Goal: Transaction & Acquisition: Purchase product/service

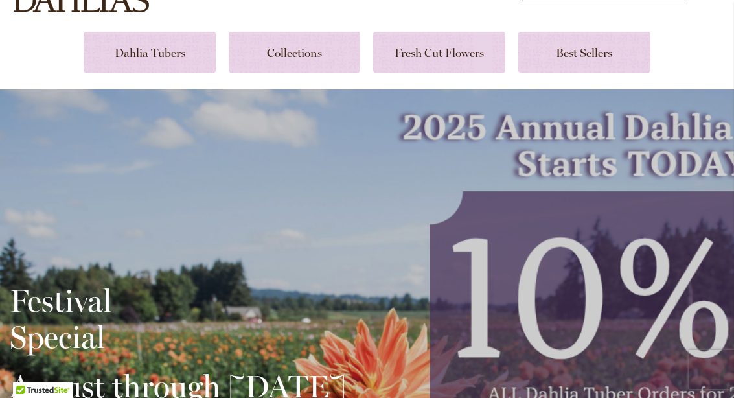
scroll to position [285, 0]
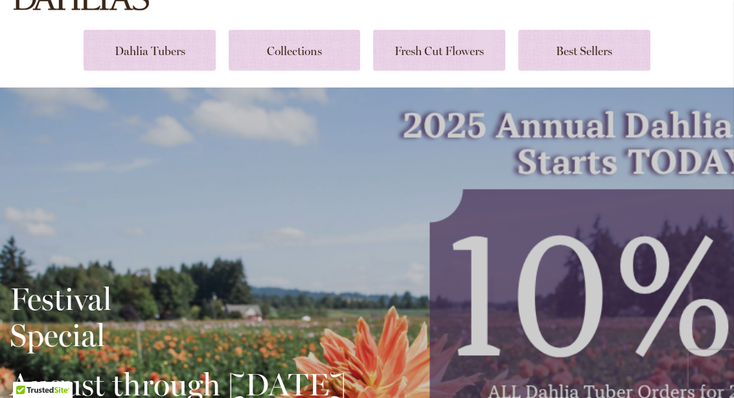
click at [157, 41] on link at bounding box center [150, 50] width 132 height 41
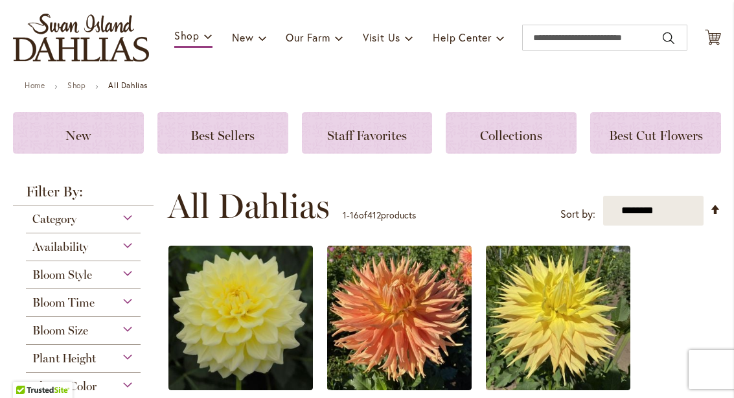
scroll to position [80, 0]
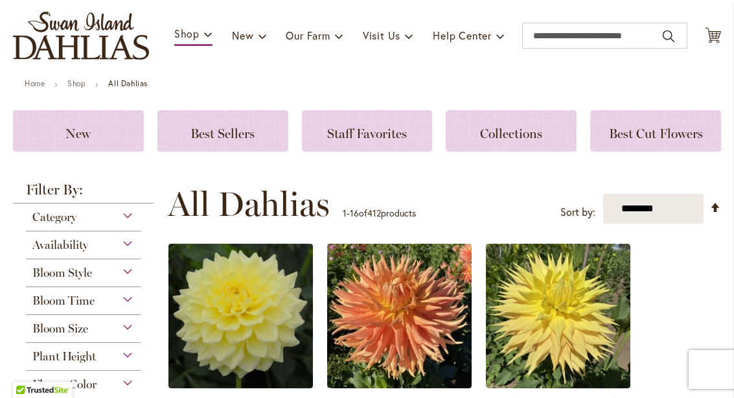
click at [130, 209] on div "Category" at bounding box center [83, 214] width 115 height 21
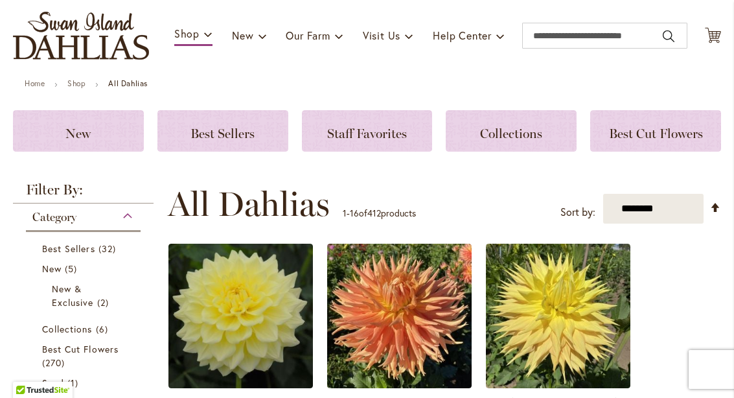
scroll to position [283, 0]
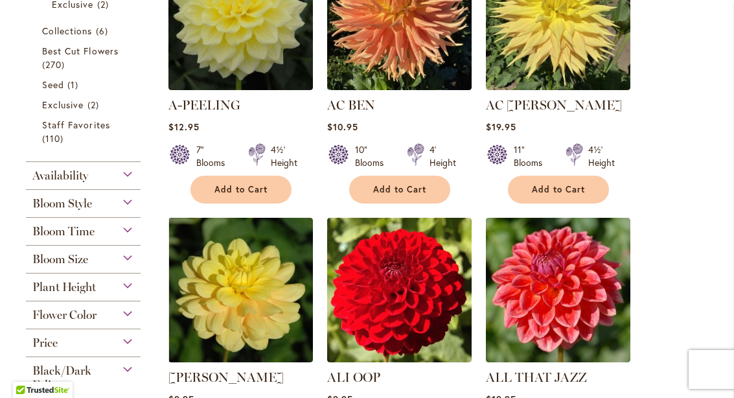
click at [133, 204] on div "Bloom Style" at bounding box center [83, 200] width 115 height 21
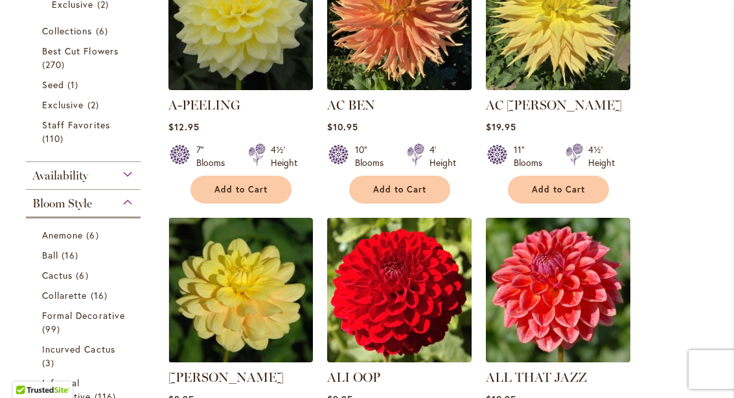
scroll to position [569, 0]
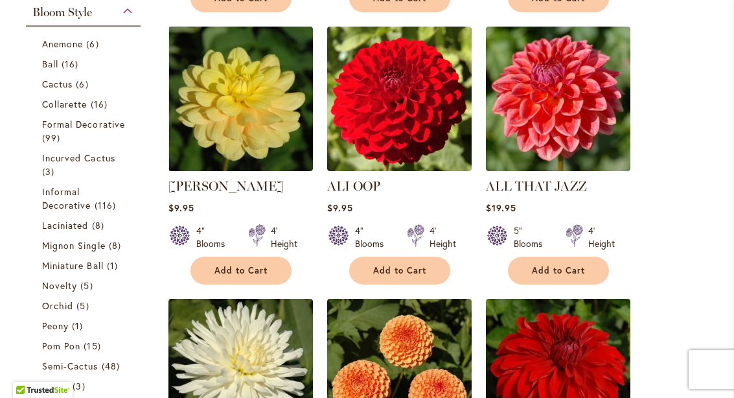
click at [80, 46] on span "Anemone" at bounding box center [62, 44] width 41 height 12
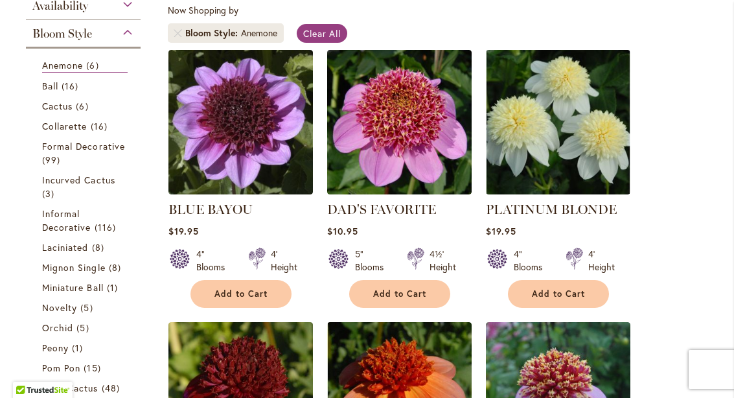
scroll to position [247, 0]
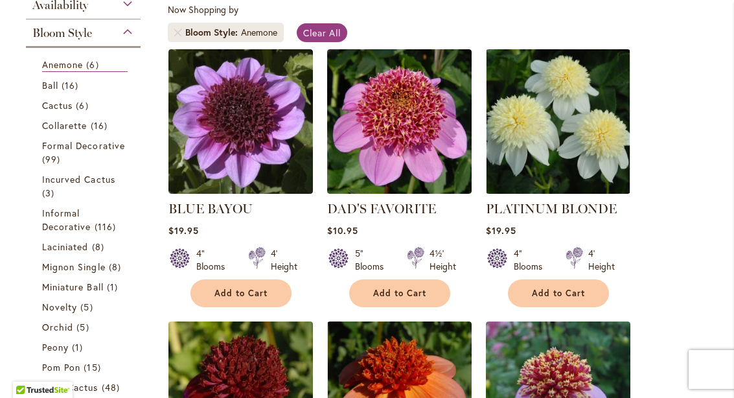
click at [106, 126] on span "16 items" at bounding box center [101, 126] width 20 height 14
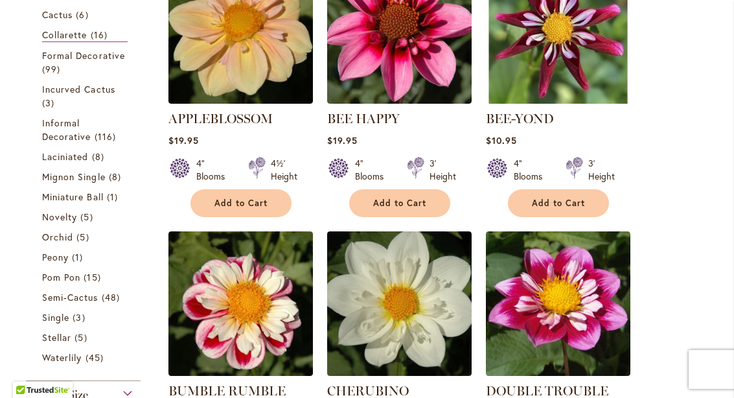
scroll to position [338, 0]
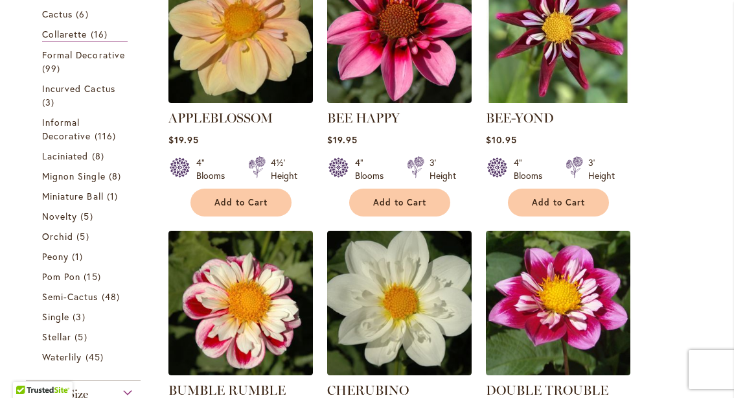
click at [77, 128] on span "Informal Decorative" at bounding box center [66, 129] width 49 height 26
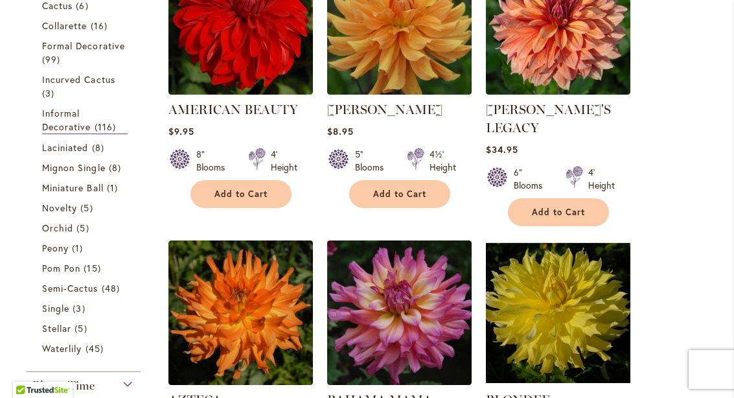
scroll to position [347, 0]
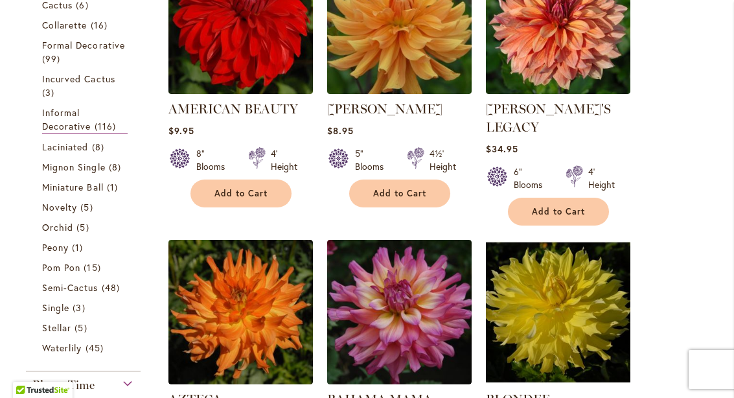
click at [108, 84] on span "Incurved Cactus" at bounding box center [78, 79] width 73 height 12
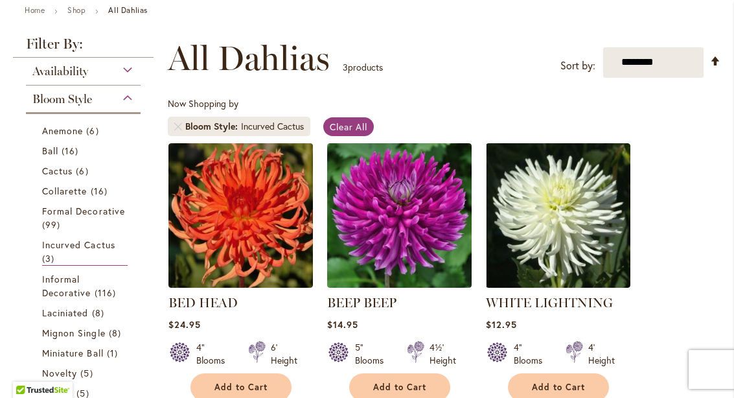
scroll to position [157, 0]
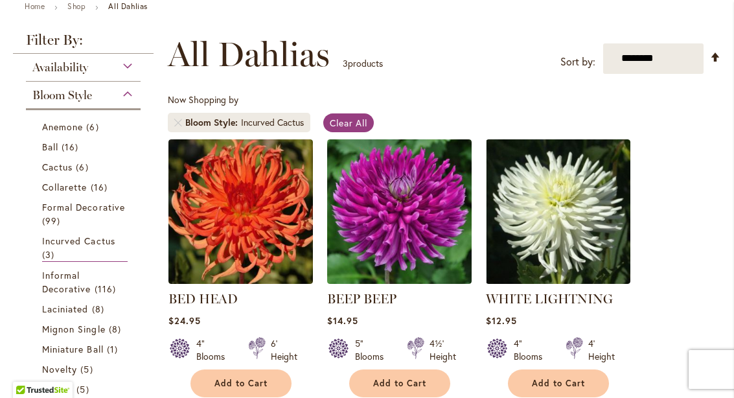
click at [116, 211] on span "Formal Decorative" at bounding box center [83, 207] width 83 height 12
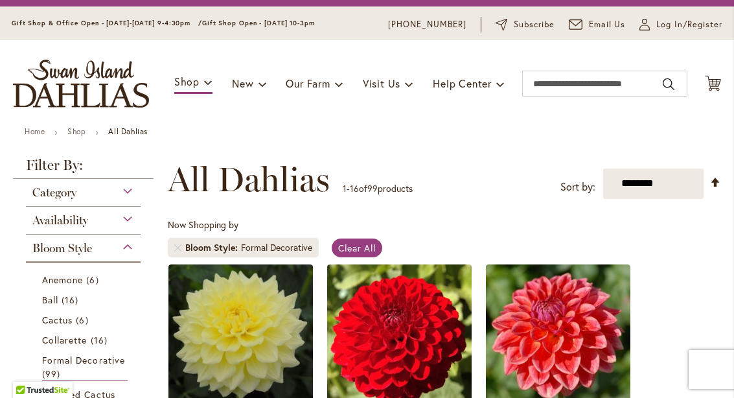
scroll to position [30, 0]
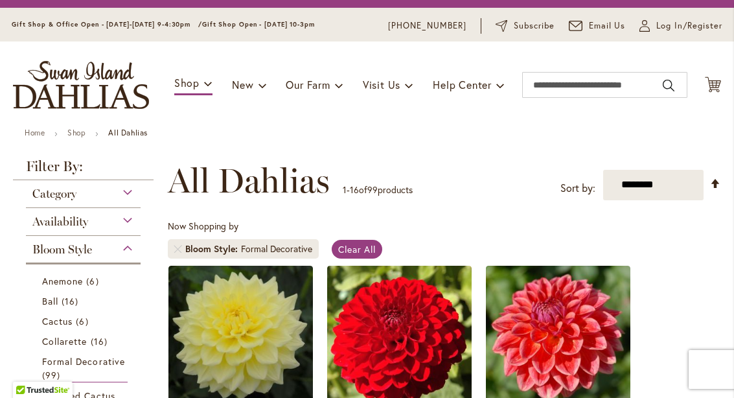
click at [99, 277] on span "6 items" at bounding box center [94, 281] width 16 height 14
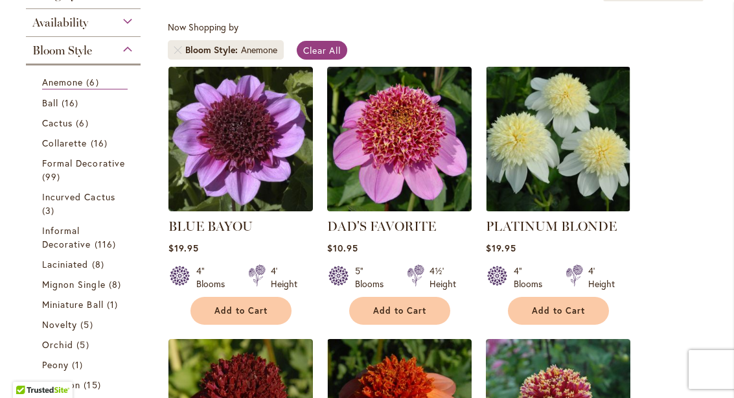
scroll to position [230, 0]
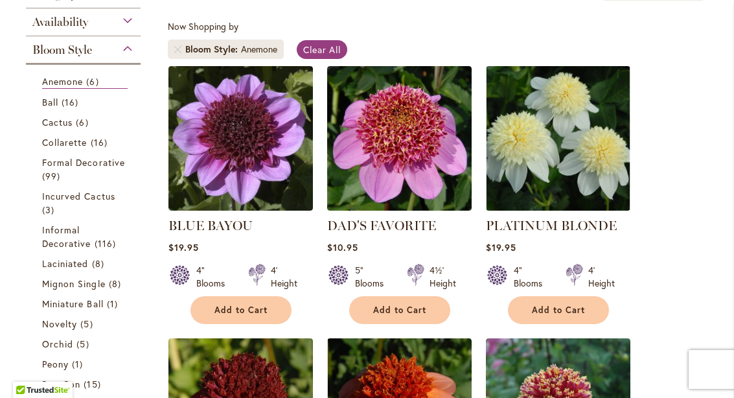
click at [109, 139] on span "16 items" at bounding box center [101, 142] width 20 height 14
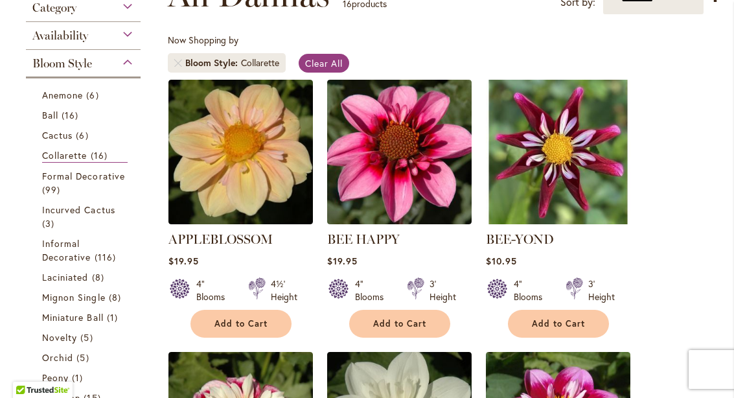
scroll to position [314, 0]
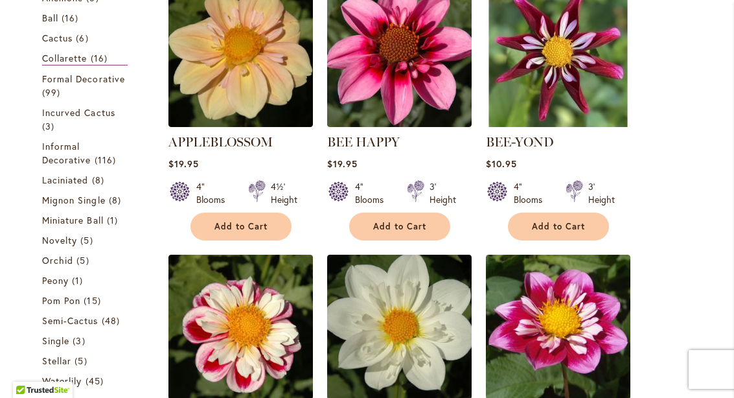
click at [95, 187] on span "8 items" at bounding box center [100, 180] width 16 height 14
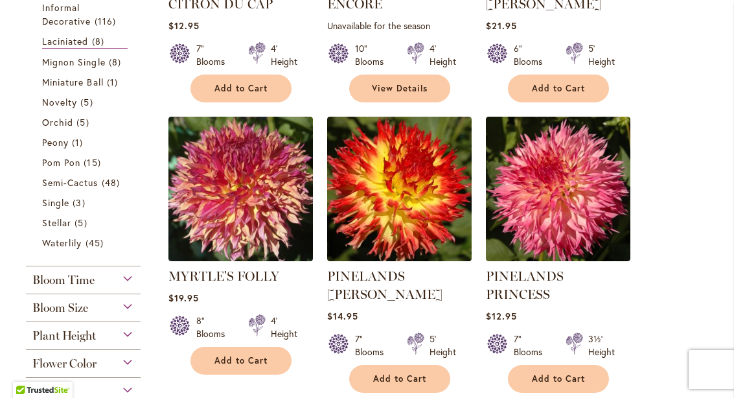
scroll to position [451, 0]
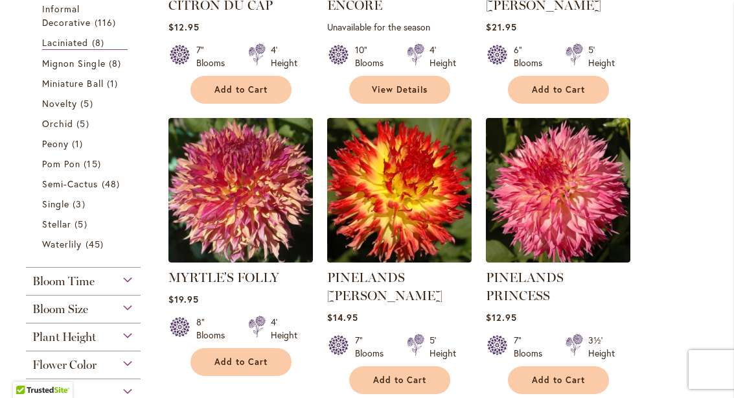
click at [124, 65] on span "8 items" at bounding box center [117, 63] width 16 height 14
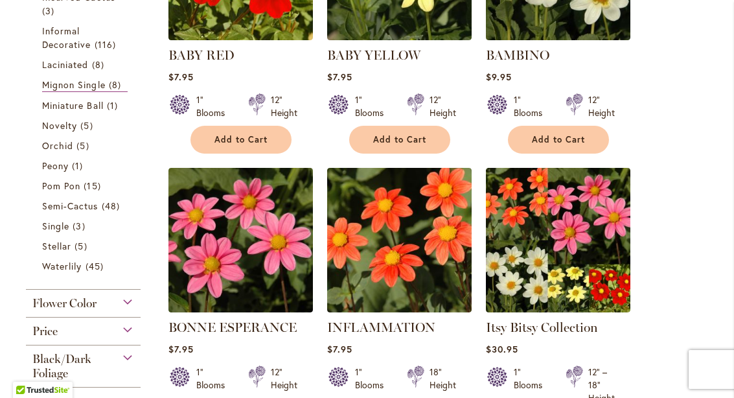
scroll to position [410, 0]
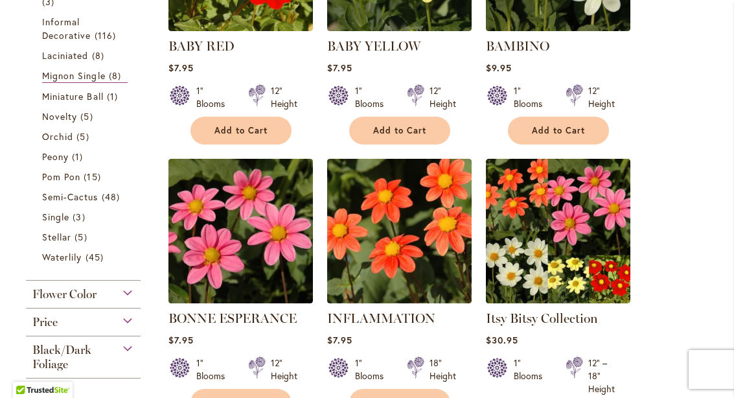
click at [95, 120] on span "5 items" at bounding box center [88, 117] width 16 height 14
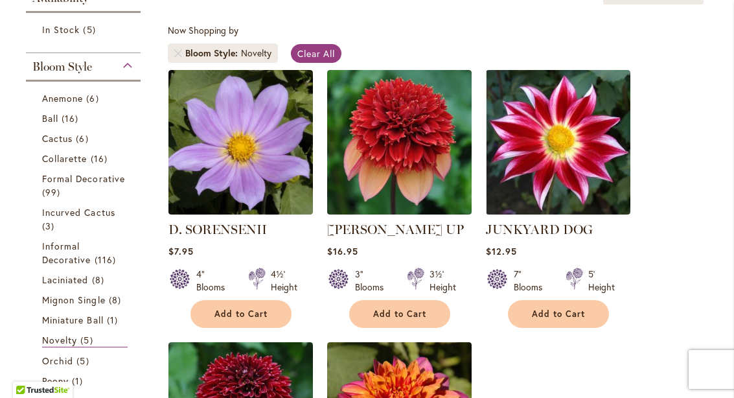
scroll to position [241, 0]
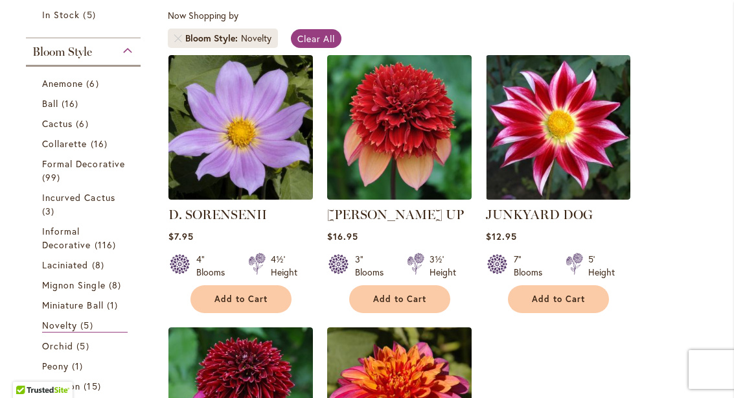
click at [153, 393] on div "Availability In Stock 5 items Bloom Style Anemone 6 items Ball 16 Cactus" at bounding box center [83, 314] width 141 height 688
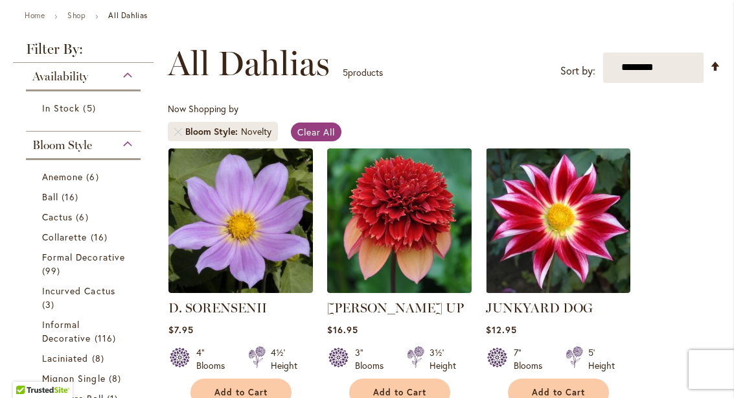
scroll to position [142, 0]
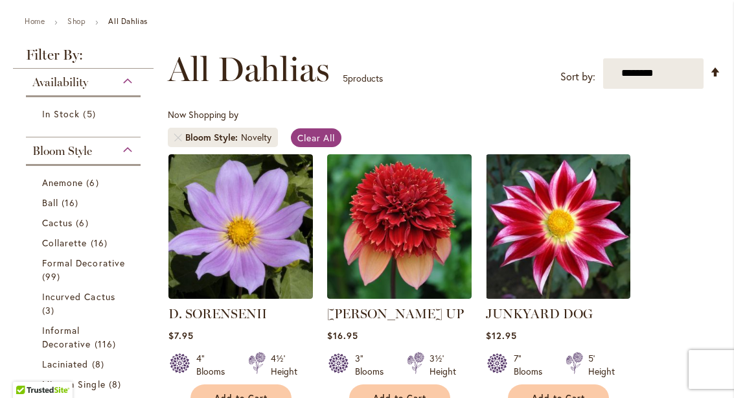
click at [276, 310] on strong "D. SORENSENII" at bounding box center [241, 314] width 145 height 18
click at [231, 309] on link "D. SORENSENII" at bounding box center [218, 314] width 99 height 16
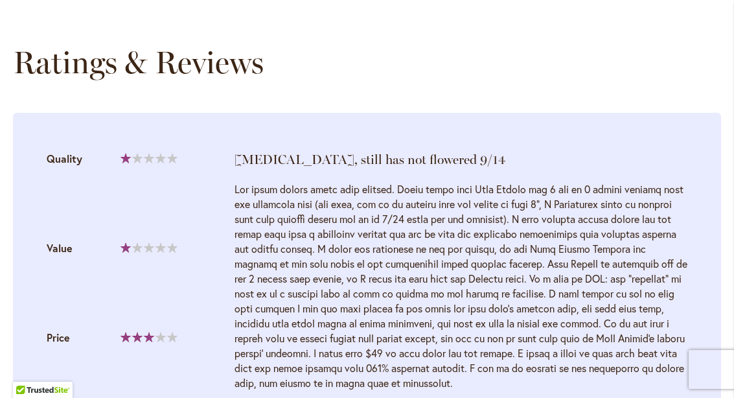
scroll to position [1272, 0]
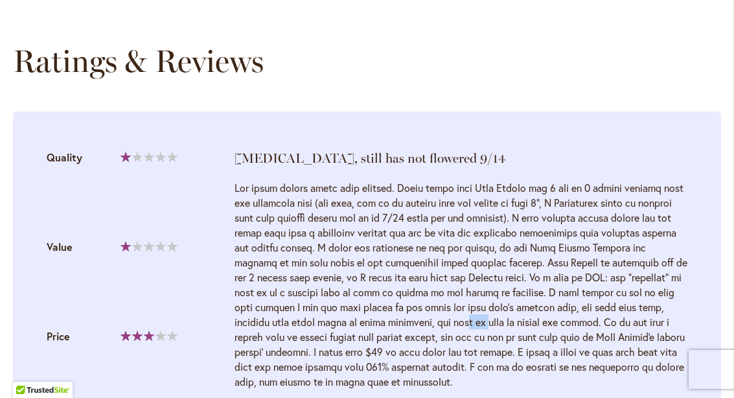
click at [552, 193] on div at bounding box center [461, 284] width 453 height 209
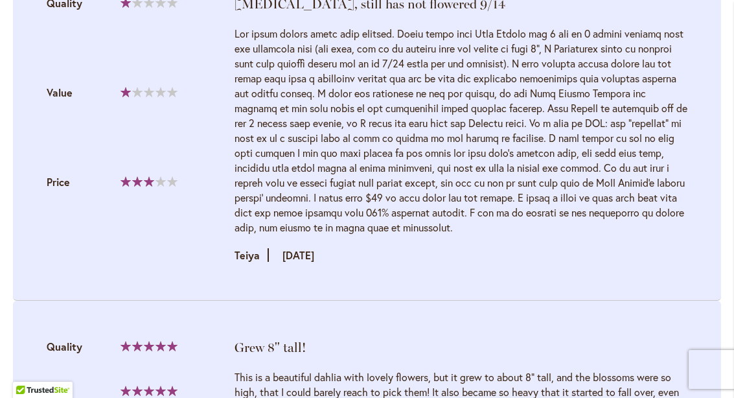
scroll to position [1427, 0]
click at [509, 278] on li "Stunted growth, still has not flowered 9/14 Quality 20% Value Price" at bounding box center [367, 129] width 708 height 344
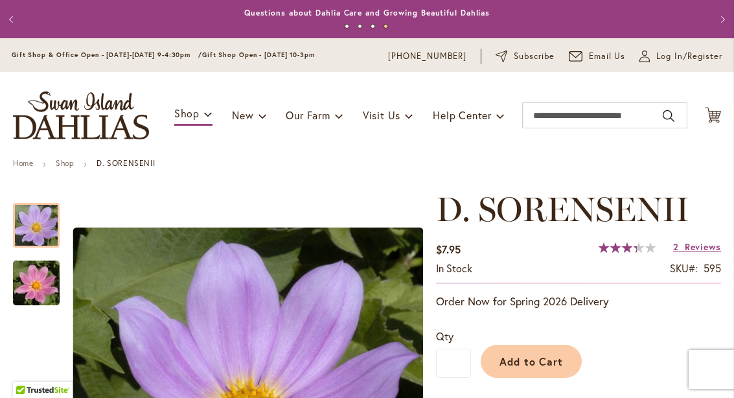
scroll to position [0, 0]
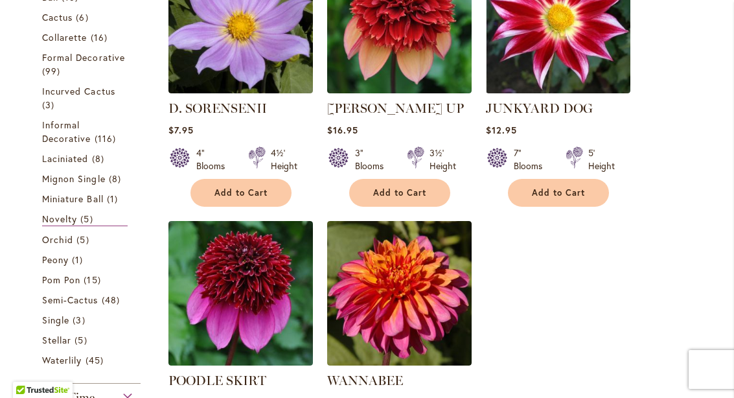
scroll to position [353, 0]
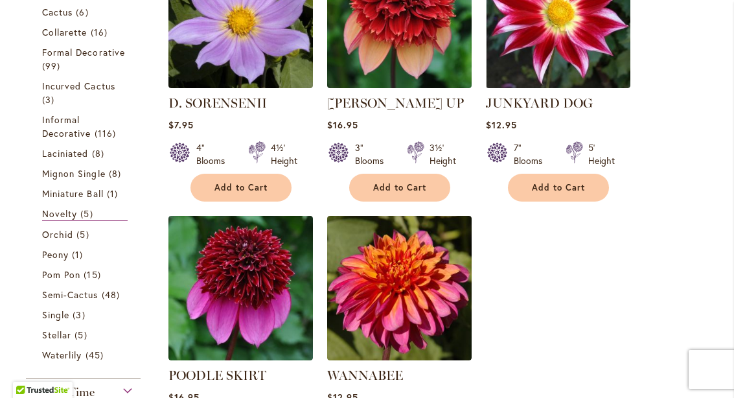
click at [69, 238] on span "Orchid" at bounding box center [57, 234] width 31 height 12
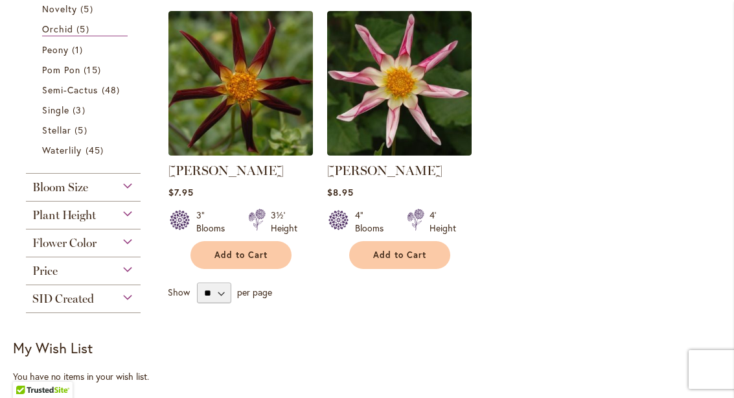
scroll to position [559, 0]
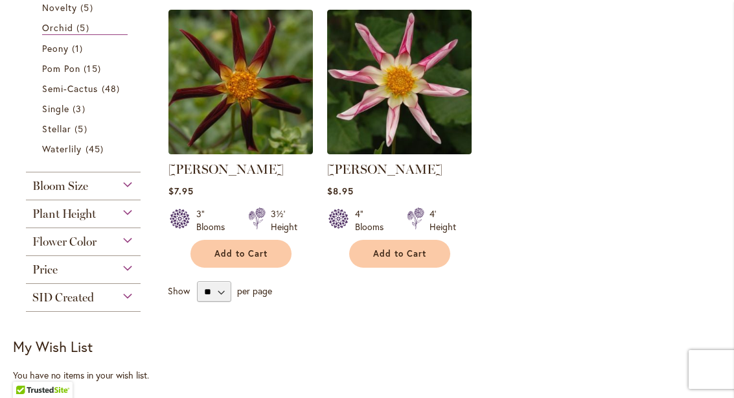
click at [69, 43] on link "Peony 1 item" at bounding box center [85, 48] width 86 height 14
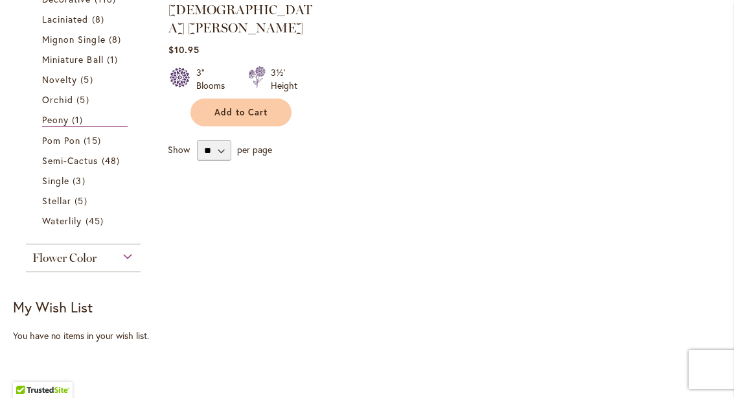
scroll to position [447, 0]
click at [59, 182] on span "Single" at bounding box center [55, 180] width 27 height 12
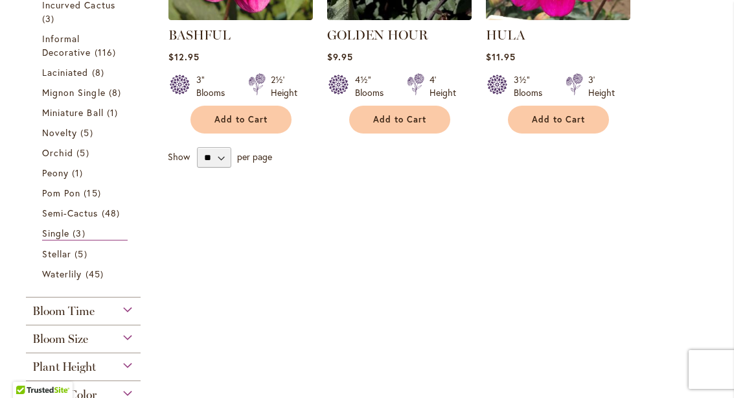
scroll to position [427, 0]
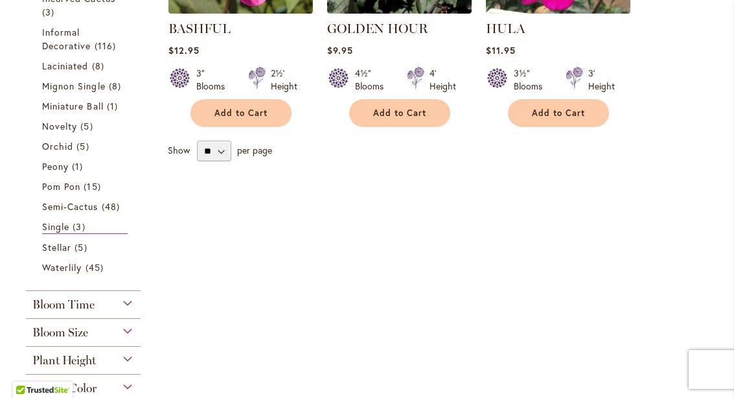
click at [66, 248] on span "Stellar" at bounding box center [56, 247] width 29 height 12
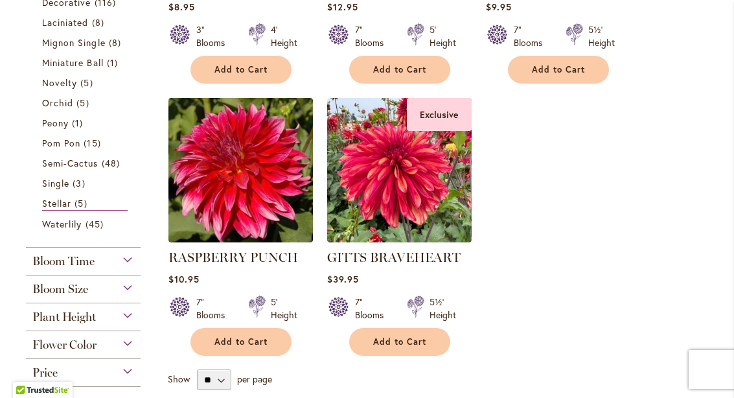
scroll to position [471, 0]
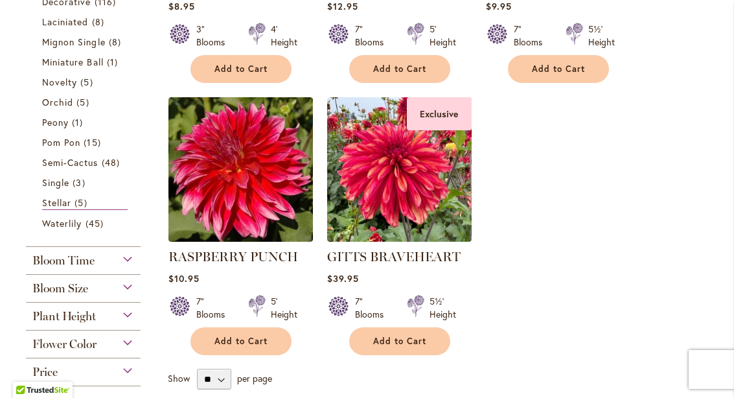
click at [79, 224] on span "Waterlily" at bounding box center [62, 223] width 40 height 12
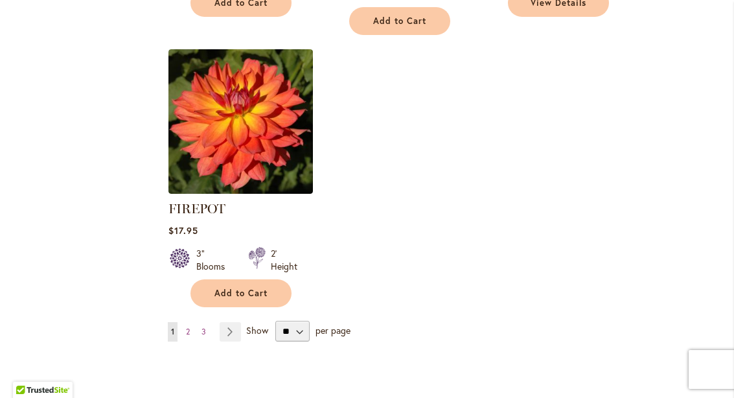
scroll to position [1627, 0]
click at [232, 322] on link "Page Next" at bounding box center [230, 331] width 21 height 19
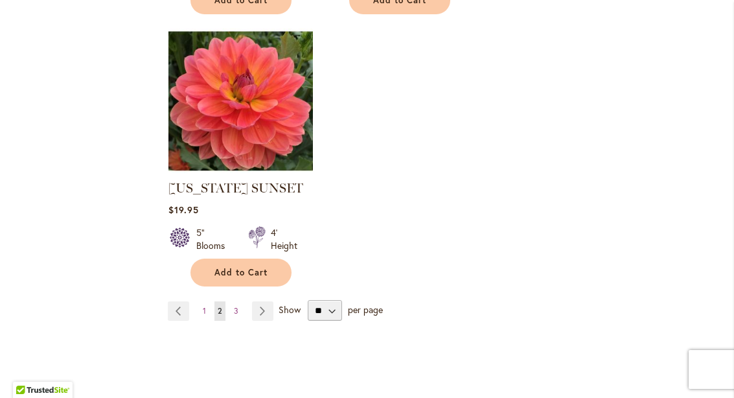
scroll to position [1669, 0]
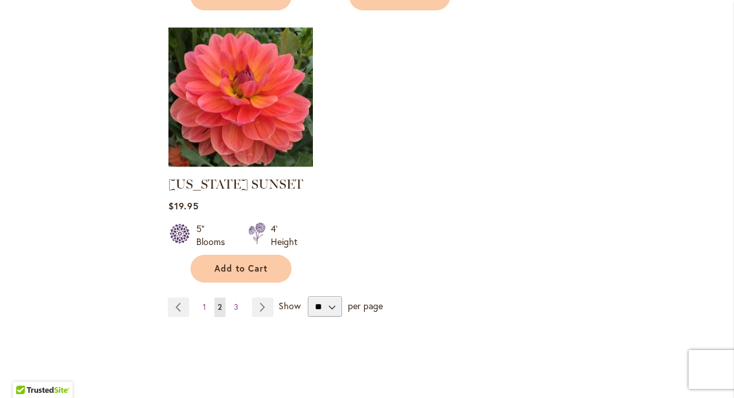
click at [259, 298] on link "Page Next" at bounding box center [262, 307] width 21 height 19
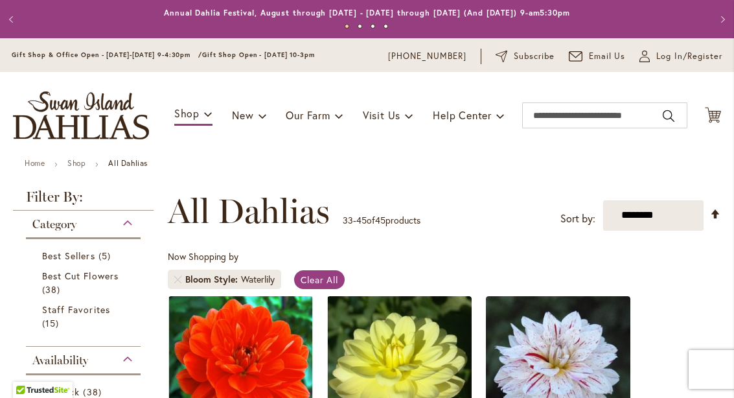
click at [662, 56] on span "Log In/Register" at bounding box center [690, 56] width 66 height 13
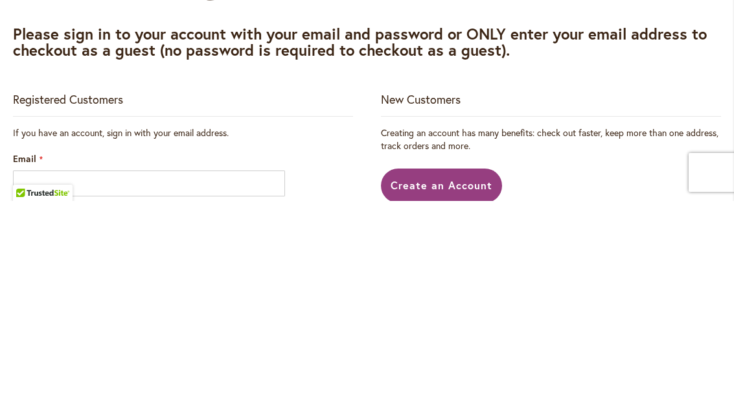
scroll to position [197, 0]
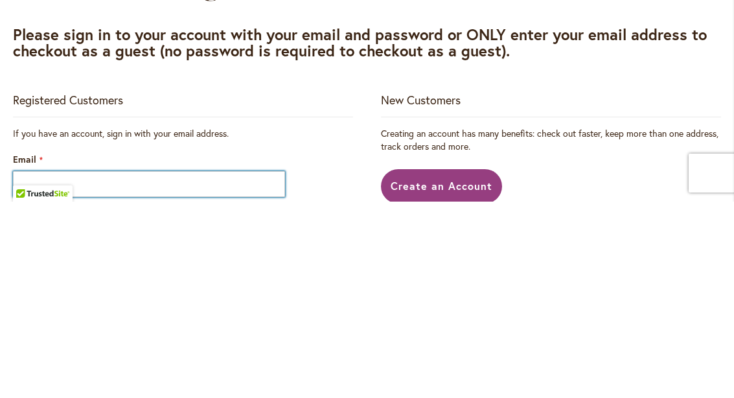
type input "**********"
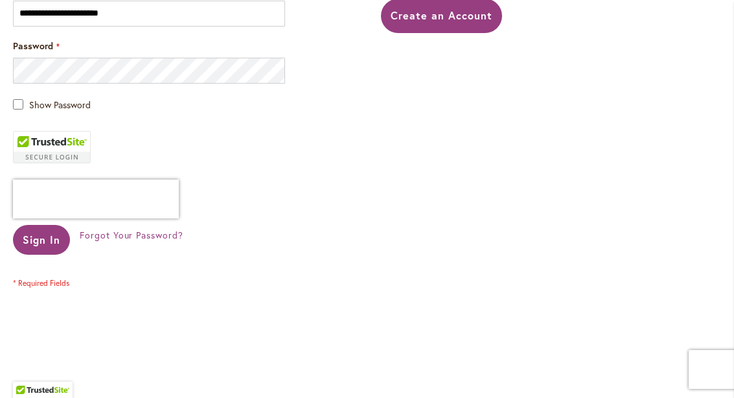
scroll to position [366, 0]
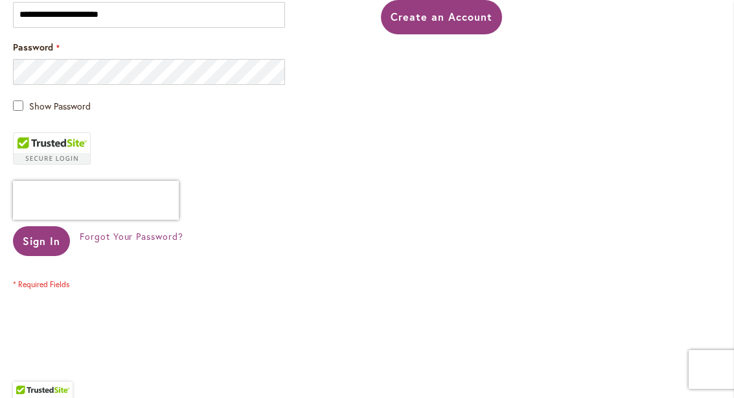
click at [34, 231] on button "Sign In" at bounding box center [41, 241] width 57 height 30
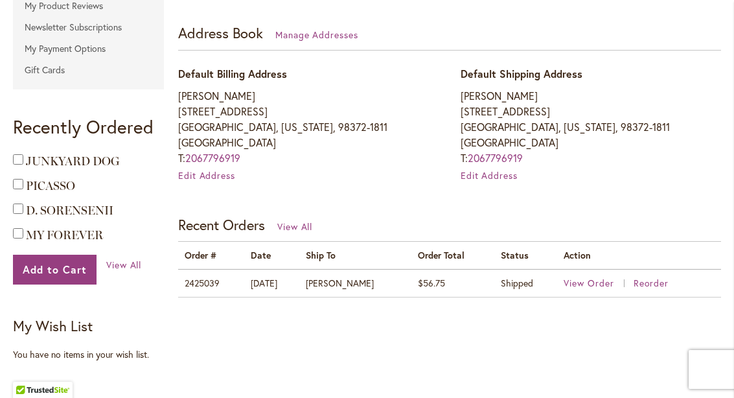
scroll to position [354, 0]
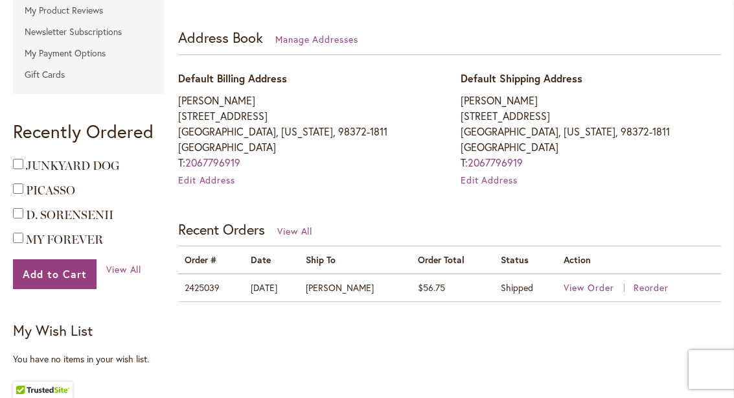
click at [585, 285] on span "View Order" at bounding box center [589, 287] width 51 height 12
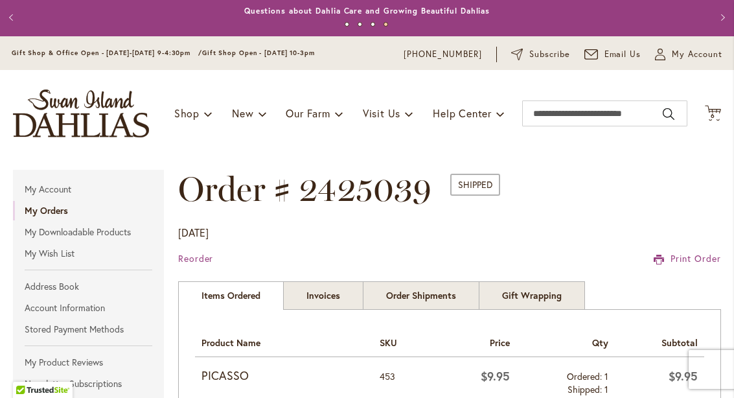
scroll to position [3, 0]
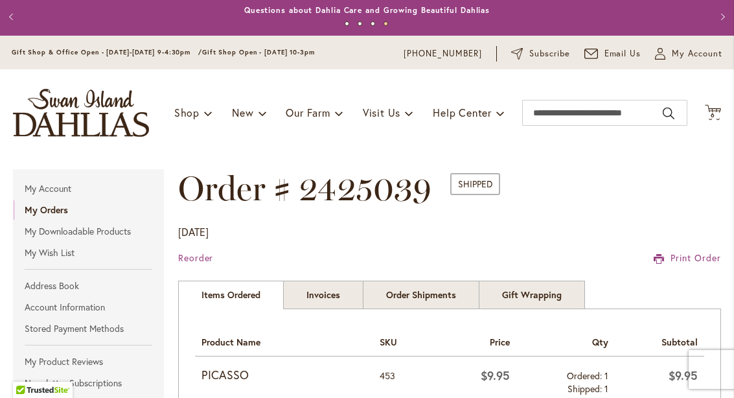
click at [715, 104] on icon "Cart .cls-1 { fill: #231f20; }" at bounding box center [713, 112] width 16 height 16
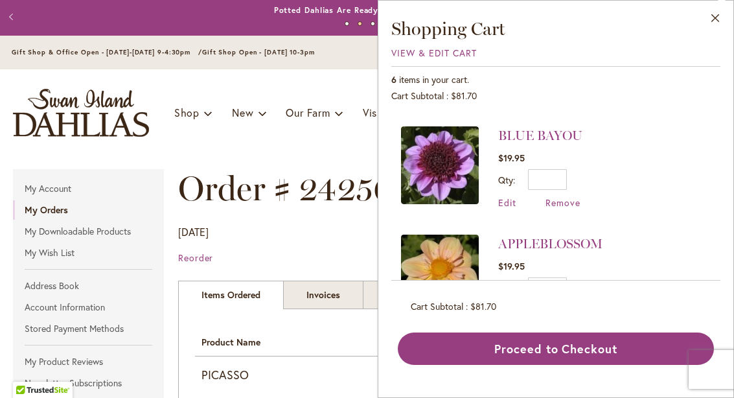
scroll to position [425, 0]
click at [567, 305] on span "Remove" at bounding box center [563, 311] width 35 height 12
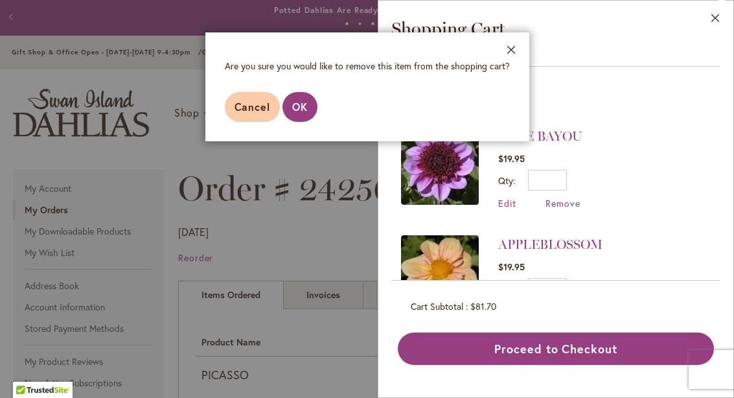
click at [297, 95] on button "OK" at bounding box center [300, 107] width 35 height 30
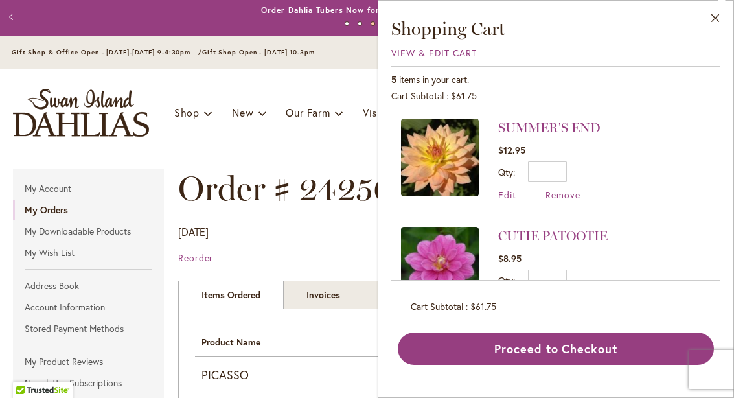
click at [729, 18] on button "Close" at bounding box center [716, 21] width 36 height 41
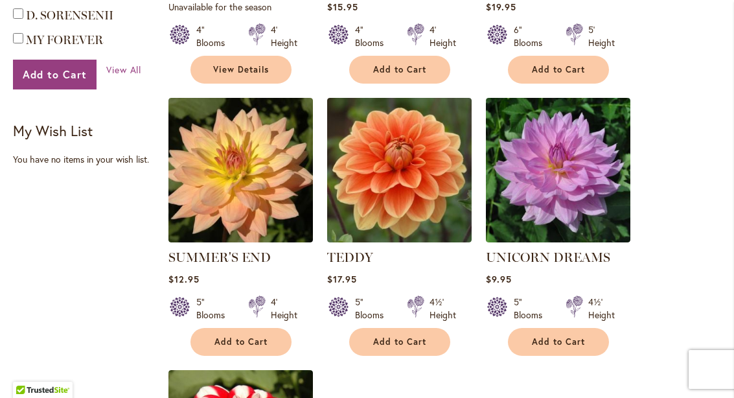
scroll to position [1034, 0]
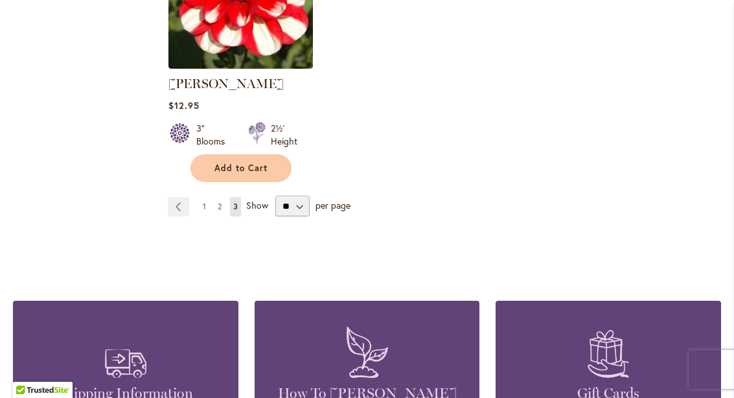
scroll to position [1488, 0]
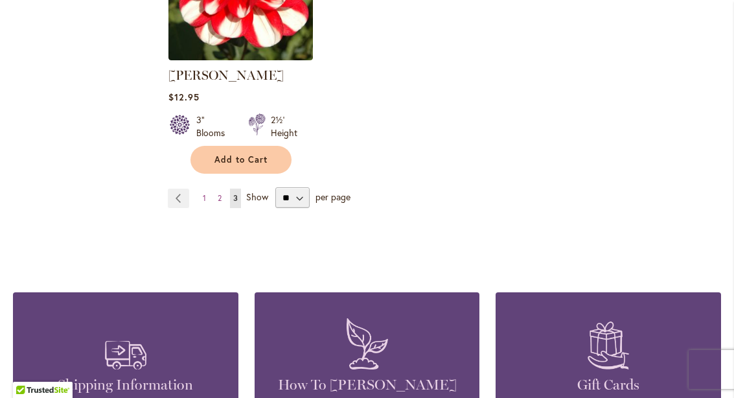
click at [173, 195] on link "Page Previous" at bounding box center [178, 198] width 21 height 19
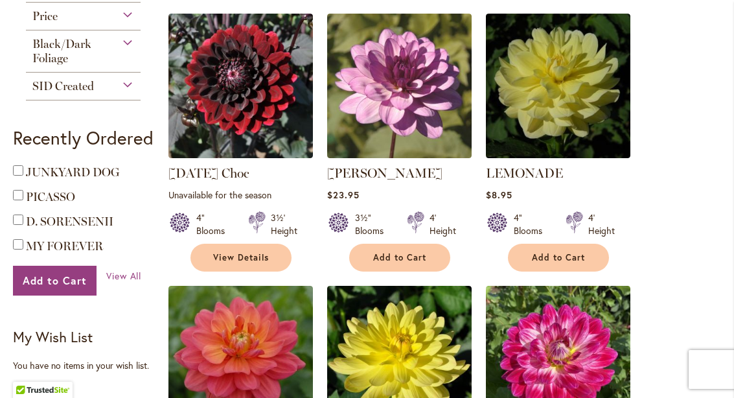
scroll to position [828, 0]
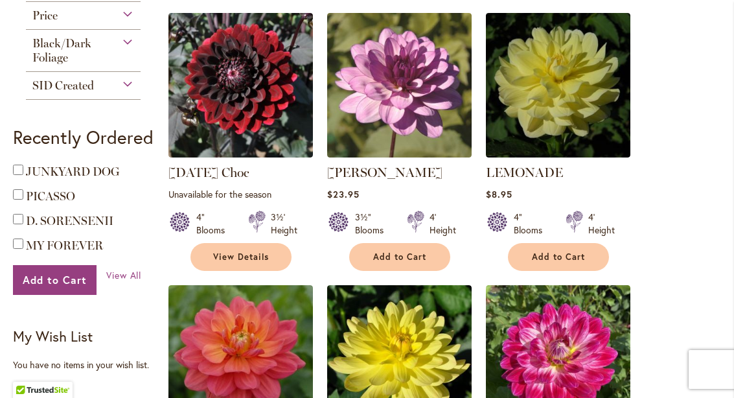
click at [383, 81] on img at bounding box center [399, 85] width 145 height 145
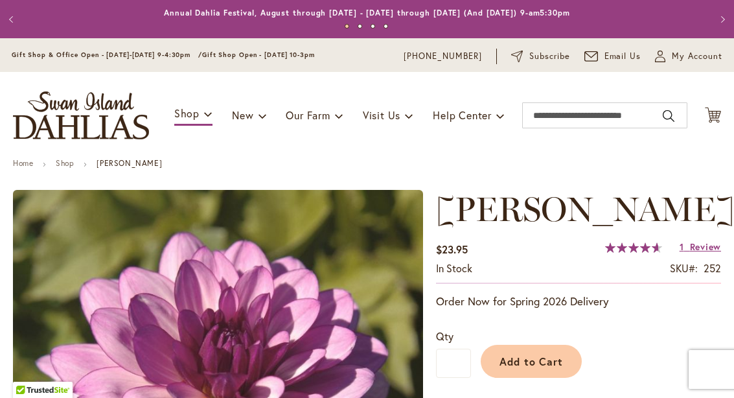
type input "*****"
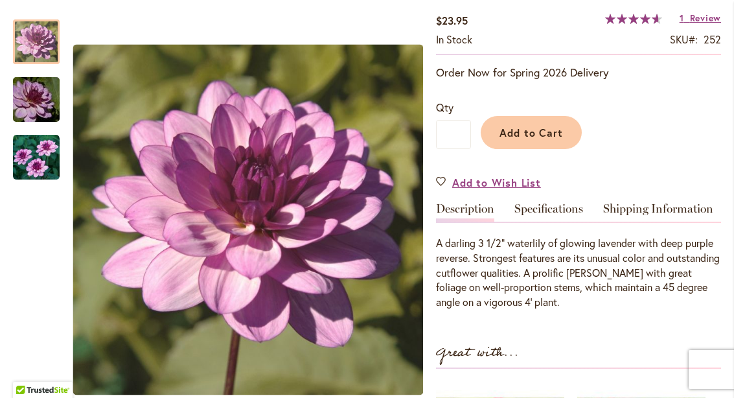
scroll to position [209, 0]
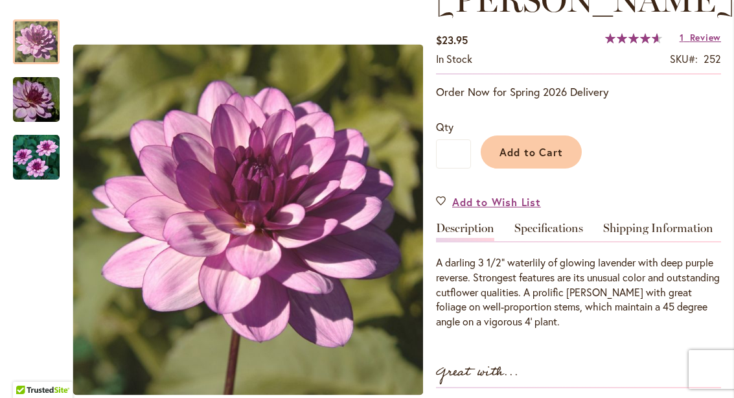
click at [29, 102] on img "LAUREN MICHELE" at bounding box center [36, 100] width 93 height 62
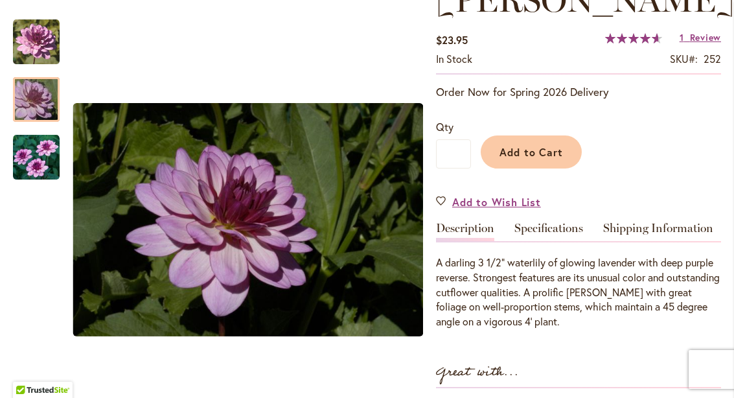
click at [42, 122] on div at bounding box center [36, 99] width 47 height 45
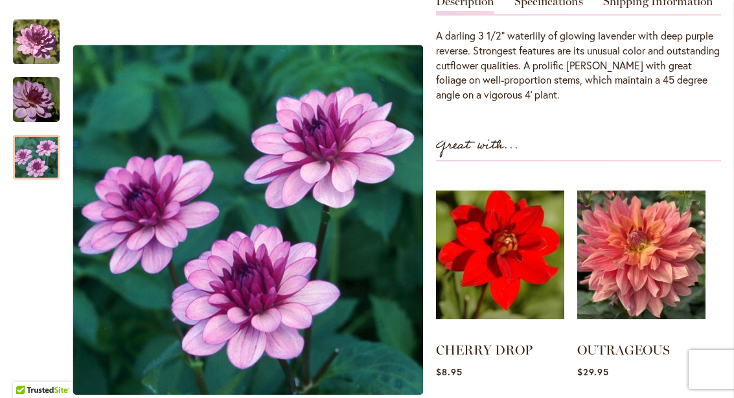
scroll to position [393, 0]
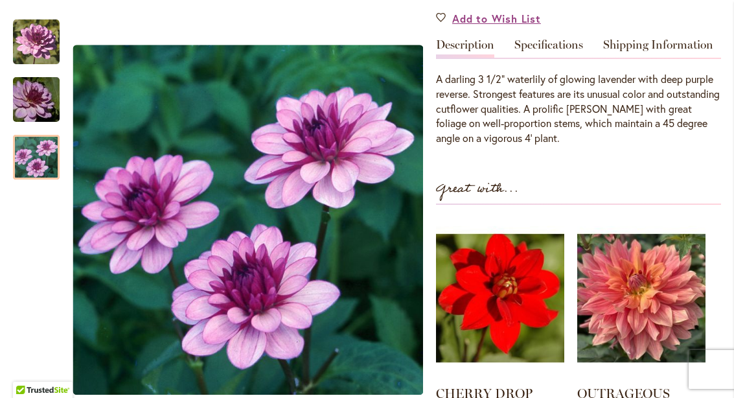
click at [26, 161] on div at bounding box center [36, 157] width 47 height 45
click at [38, 99] on img "LAUREN MICHELE" at bounding box center [36, 100] width 93 height 62
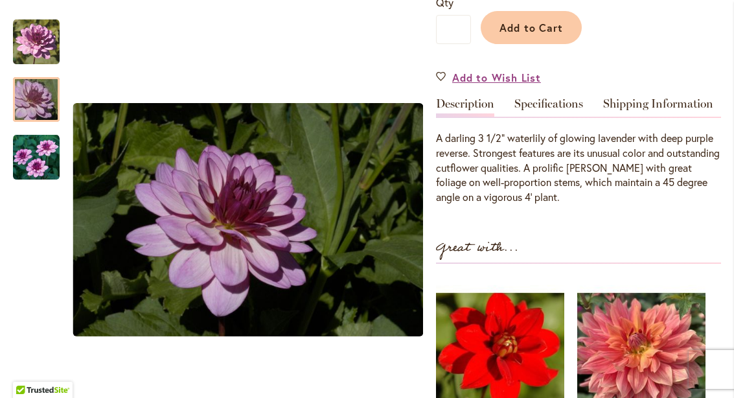
scroll to position [335, 0]
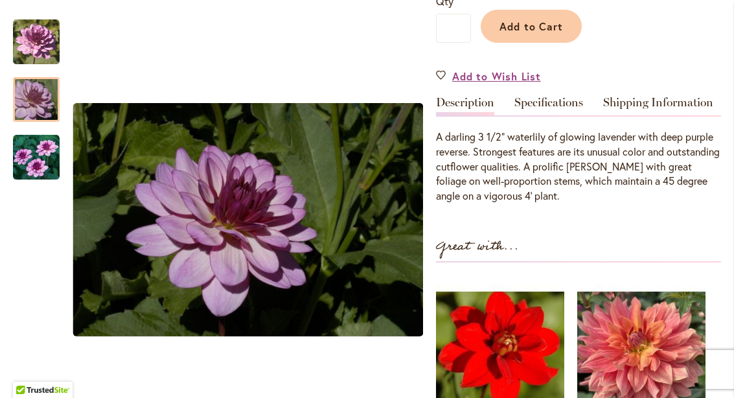
click at [32, 89] on div at bounding box center [36, 99] width 47 height 45
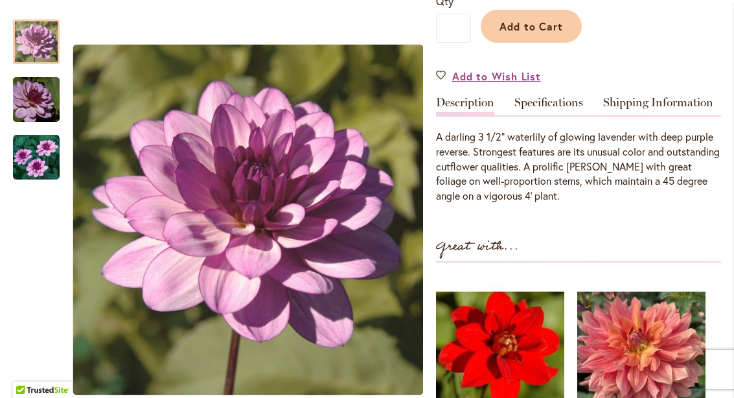
click at [31, 41] on img "LAUREN MICHELE" at bounding box center [36, 42] width 47 height 47
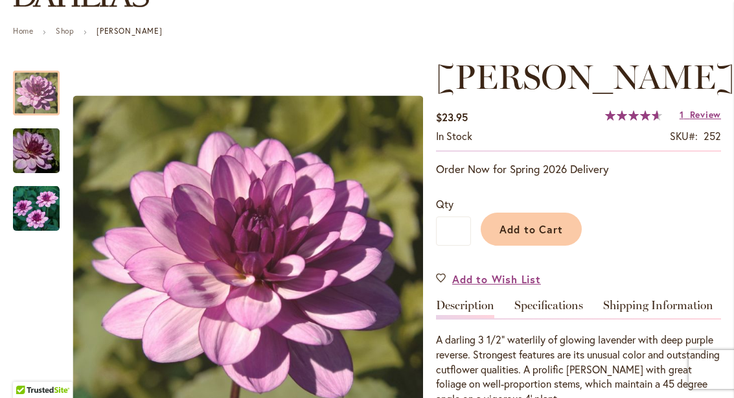
scroll to position [129, 0]
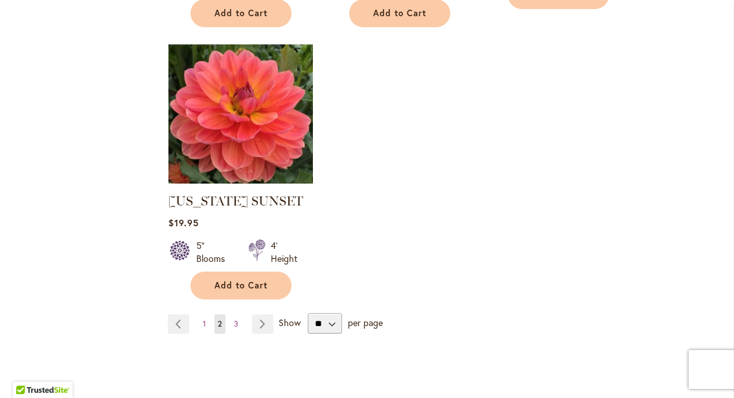
scroll to position [1663, 0]
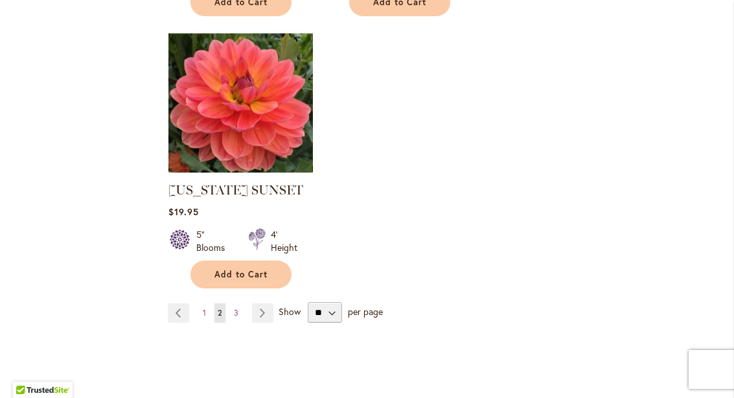
click at [175, 303] on link "Page Previous" at bounding box center [178, 312] width 21 height 19
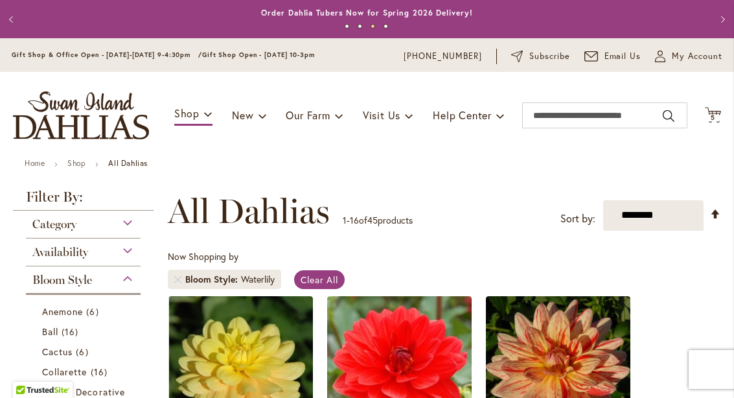
click at [718, 112] on icon "Cart .cls-1 { fill: #231f20; }" at bounding box center [713, 115] width 16 height 16
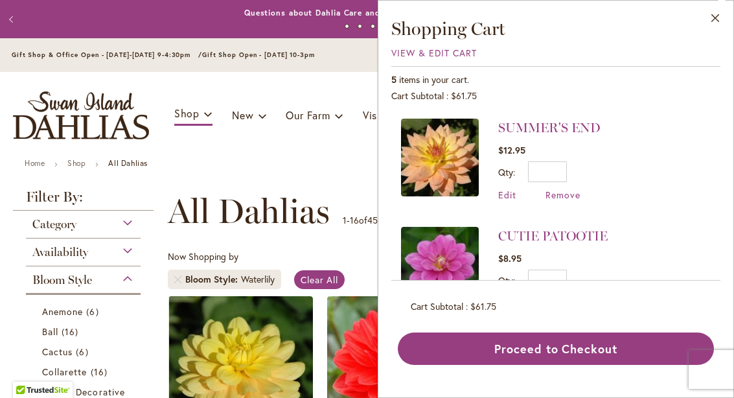
click at [641, 246] on li "CUTIE PATOOTIE $8.95 Qty * Update Edit Remove" at bounding box center [556, 268] width 310 height 108
click at [718, 30] on button "Close" at bounding box center [716, 21] width 36 height 41
